Goal: Task Accomplishment & Management: Manage account settings

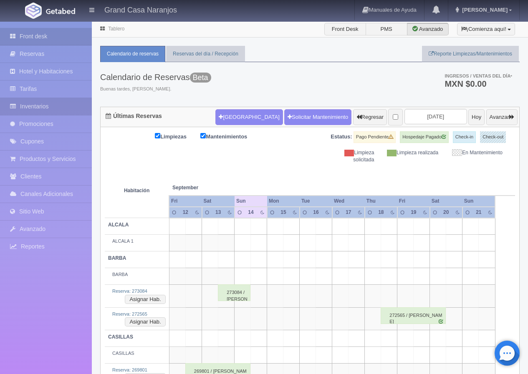
click at [35, 107] on link "Inventarios" at bounding box center [46, 106] width 92 height 17
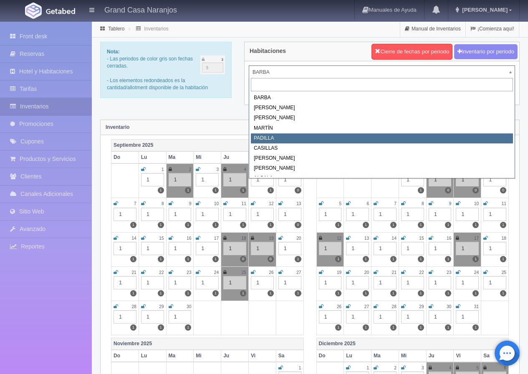
select select "2064"
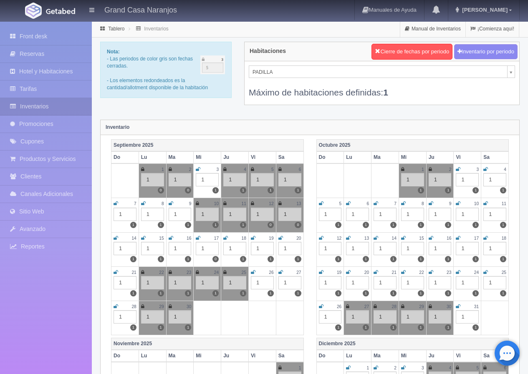
click at [114, 239] on icon at bounding box center [115, 238] width 5 height 5
